Goal: Transaction & Acquisition: Purchase product/service

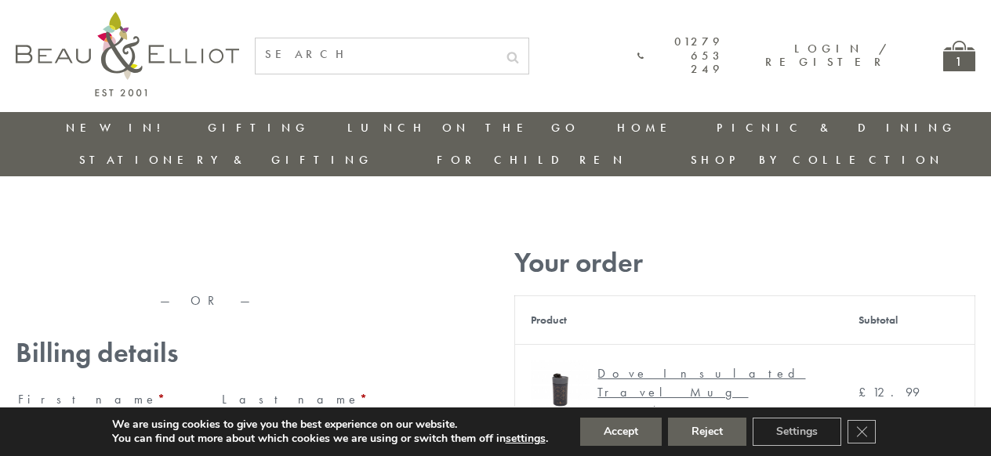
type input "maria33@yahoo.com"
type input "Maria"
type input "Williams"
type input "23, Scottsdale, Happytown"
type input "London"
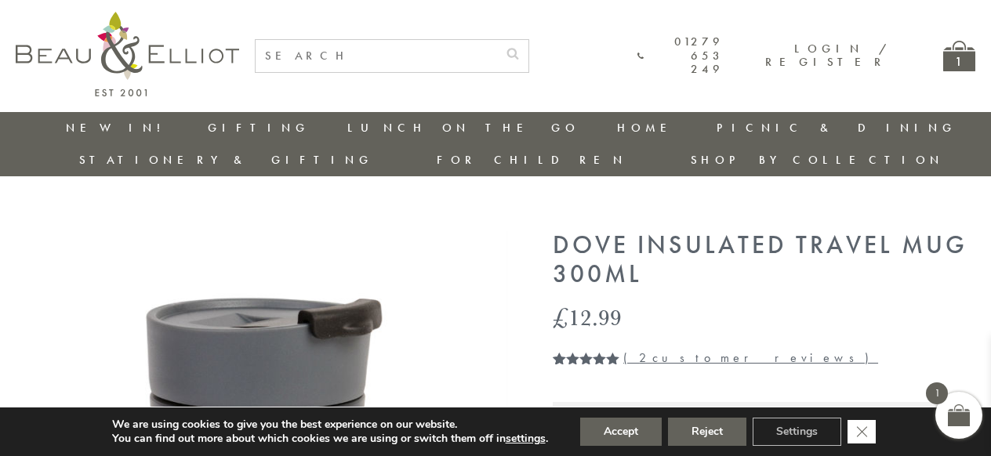
click at [863, 432] on icon "Close GDPR Cookie Banner" at bounding box center [861, 431] width 28 height 24
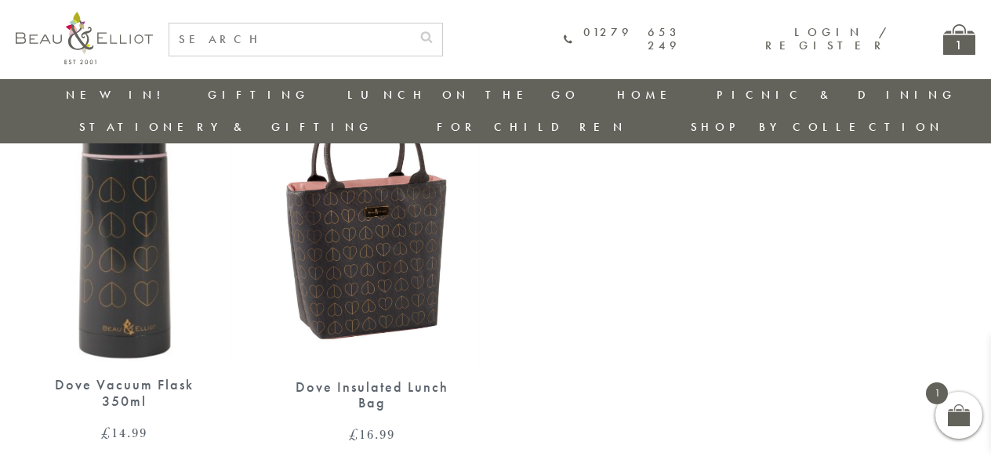
scroll to position [1184, 0]
